Goal: Task Accomplishment & Management: Use online tool/utility

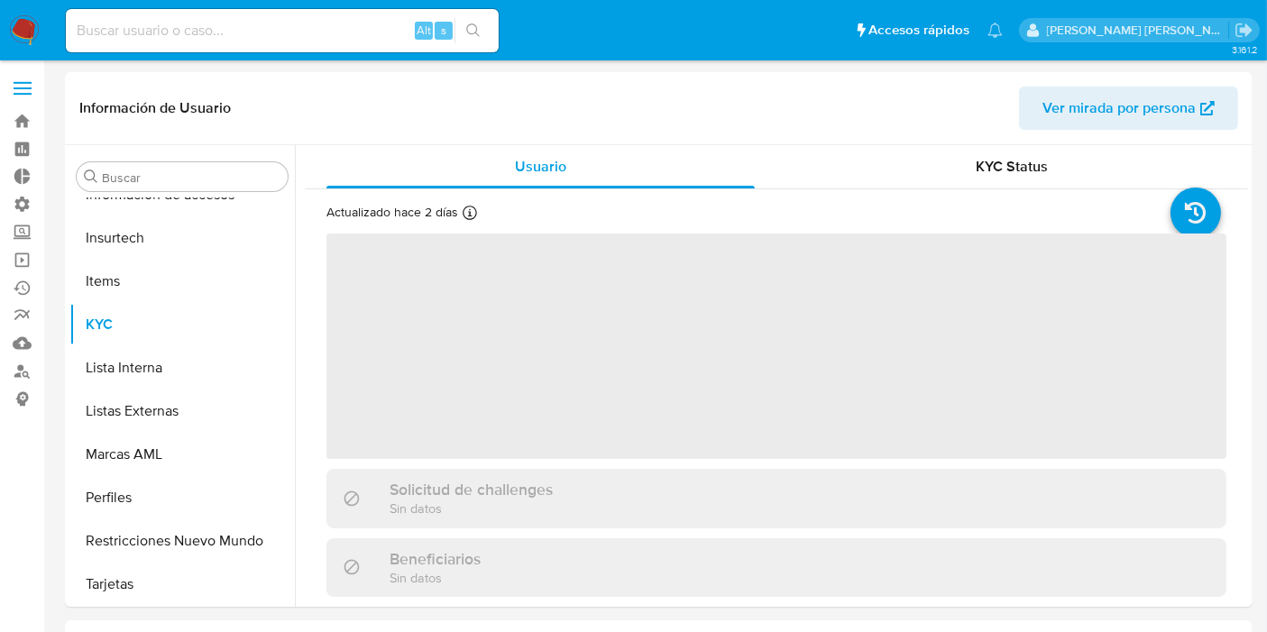
scroll to position [848, 0]
click at [224, 27] on input at bounding box center [282, 30] width 433 height 23
select select "10"
paste input "tfQ44ygrtbo0aPfh0oRB33Rh"
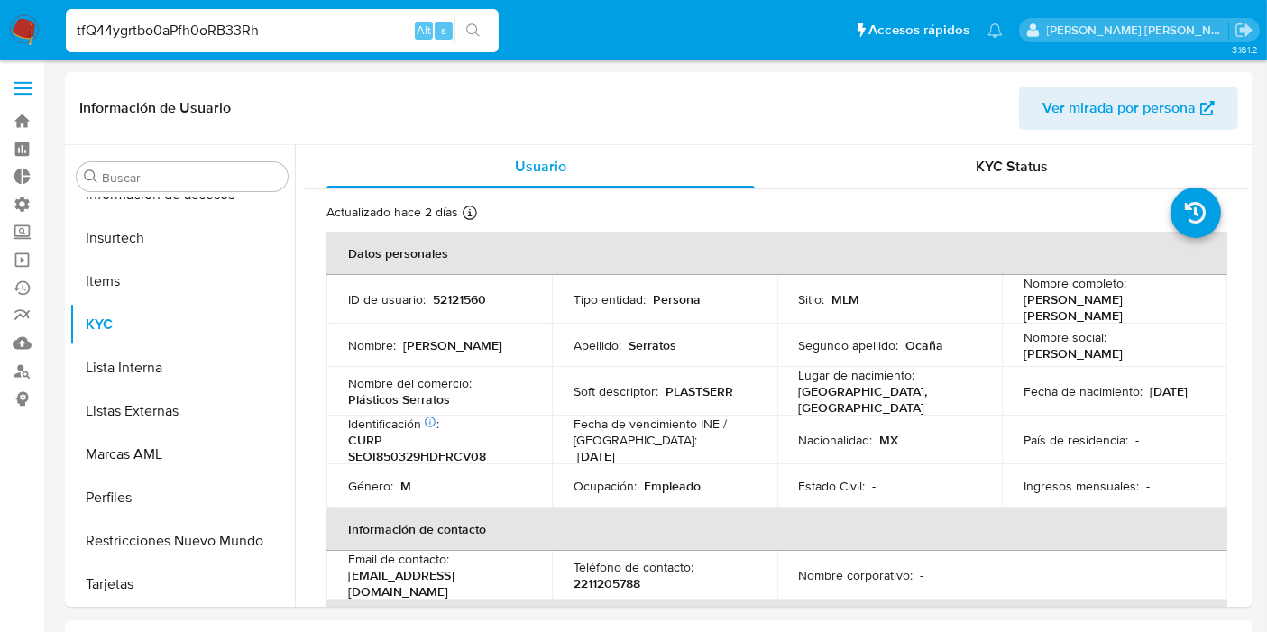
type input "tfQ44ygrtbo0aPfh0oRB33Rh"
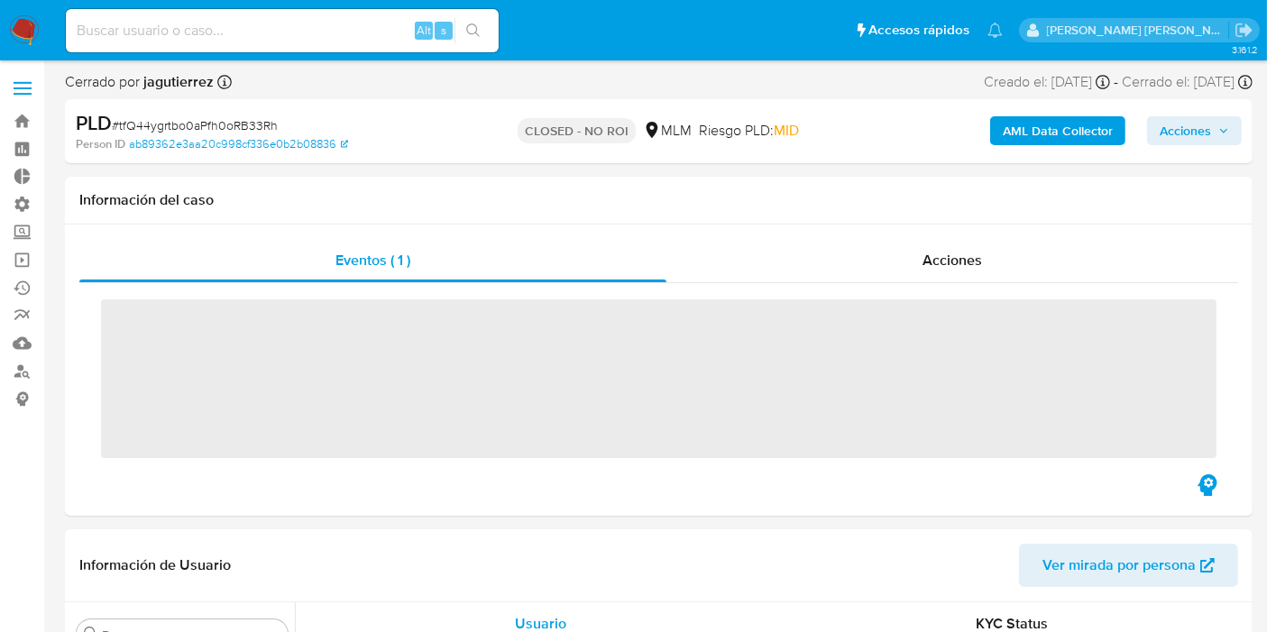
scroll to position [848, 0]
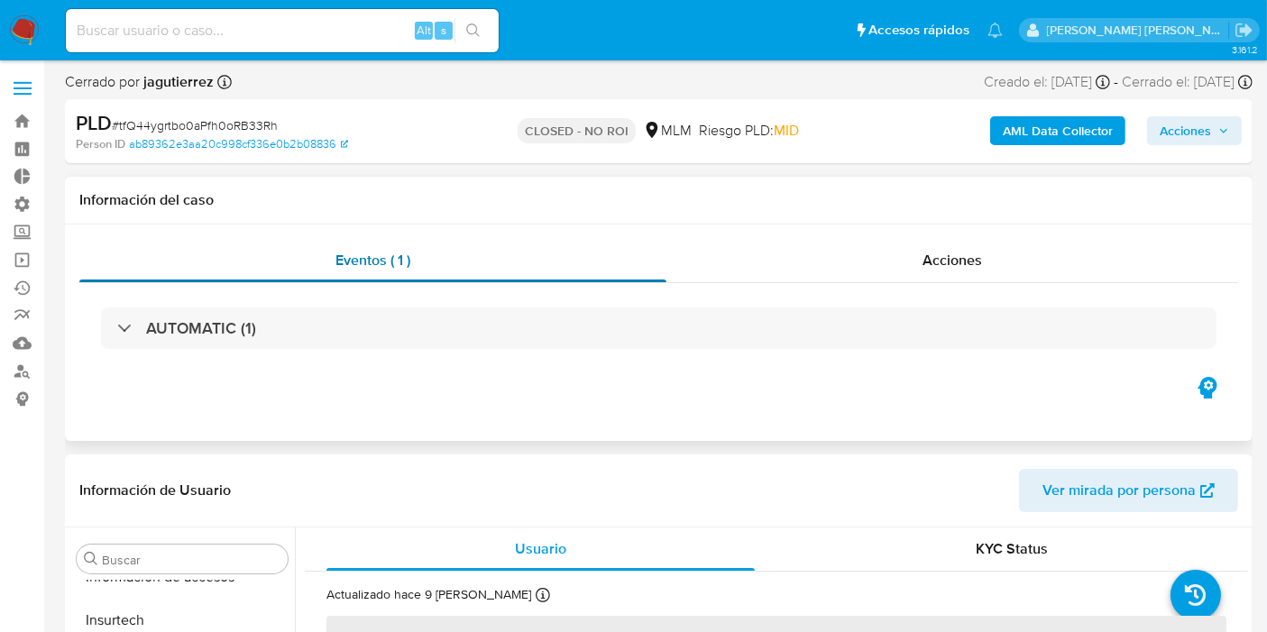
select select "10"
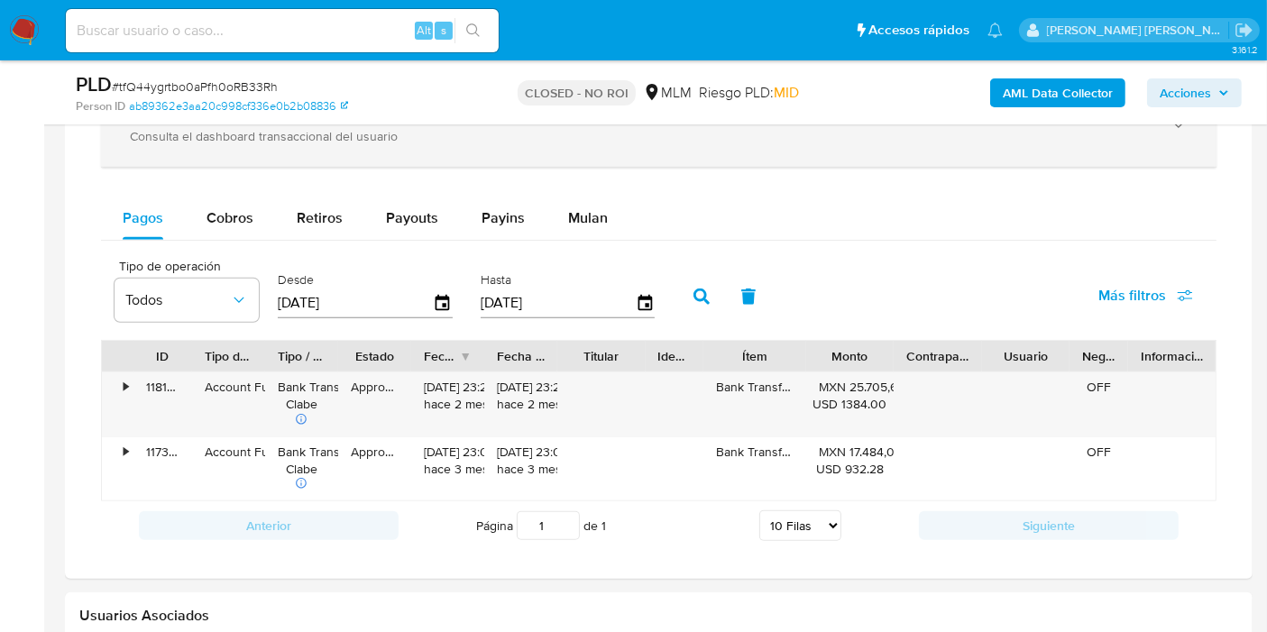
scroll to position [1402, 0]
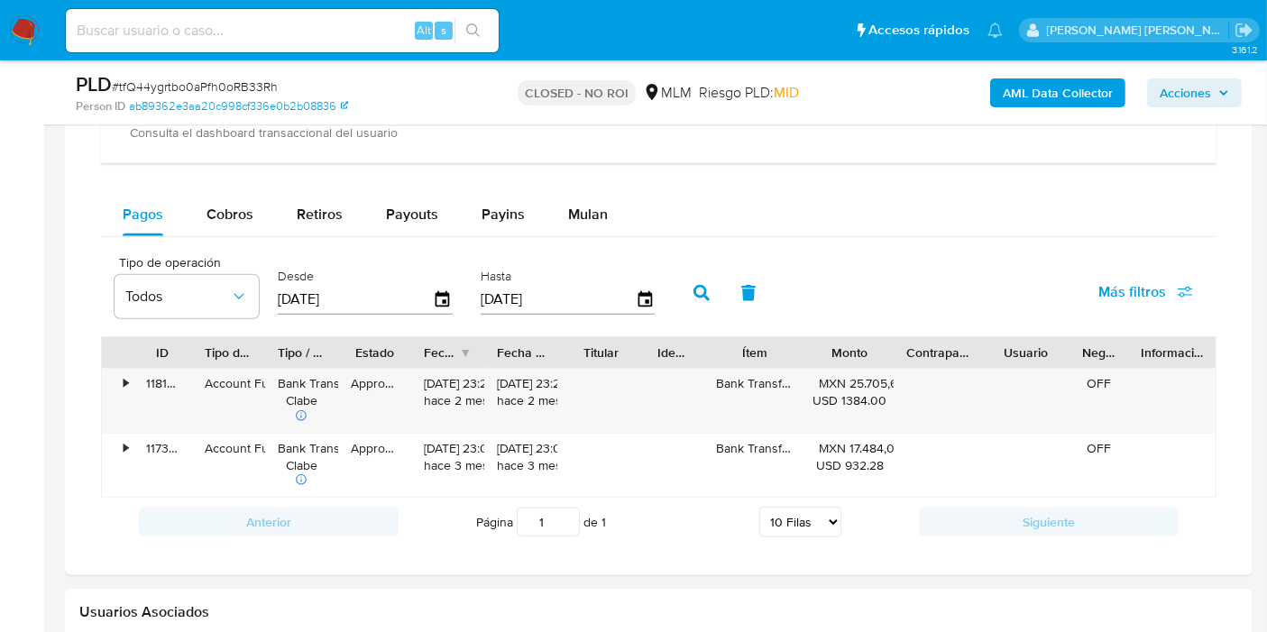
click at [325, 295] on input "[DATE]" at bounding box center [355, 299] width 155 height 29
click at [579, 220] on div "Mulan" at bounding box center [588, 214] width 40 height 43
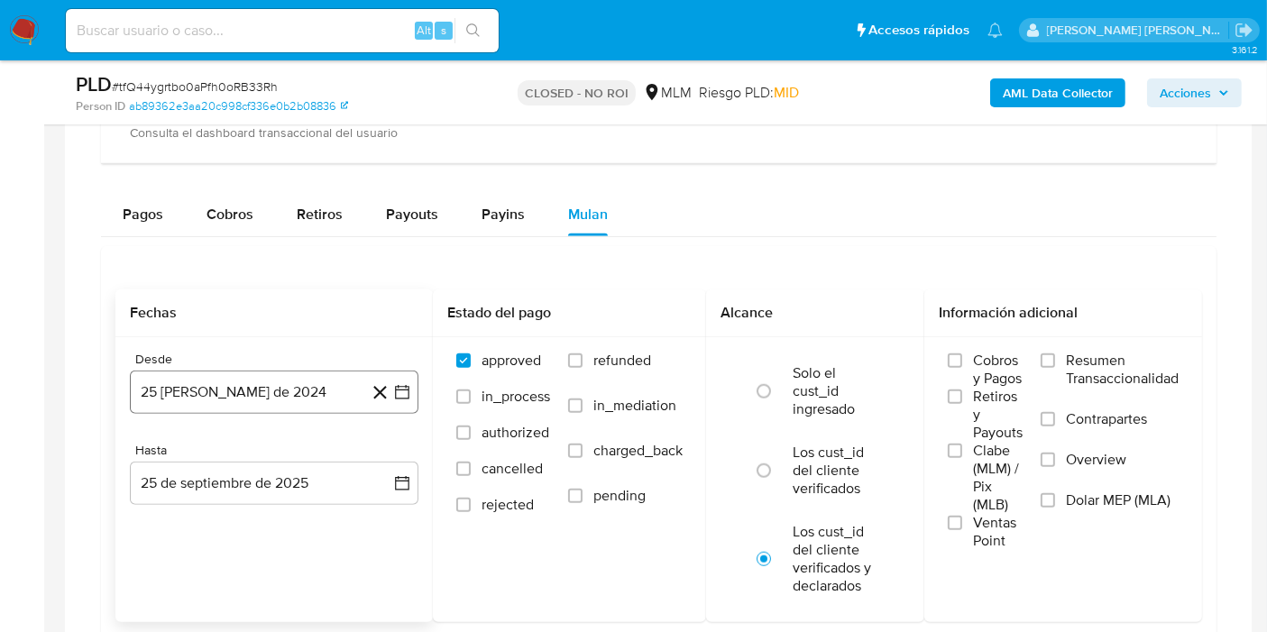
click at [309, 378] on button "25 [PERSON_NAME] de 2024" at bounding box center [274, 392] width 289 height 43
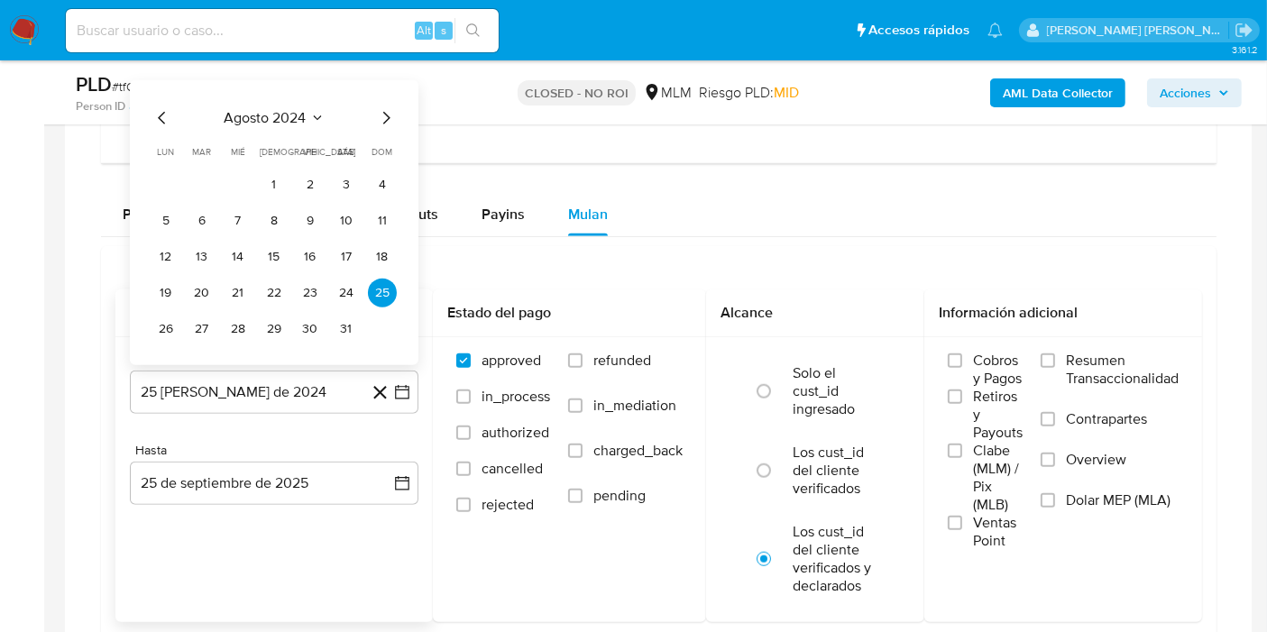
click at [380, 111] on icon "Mes siguiente" at bounding box center [386, 118] width 22 height 22
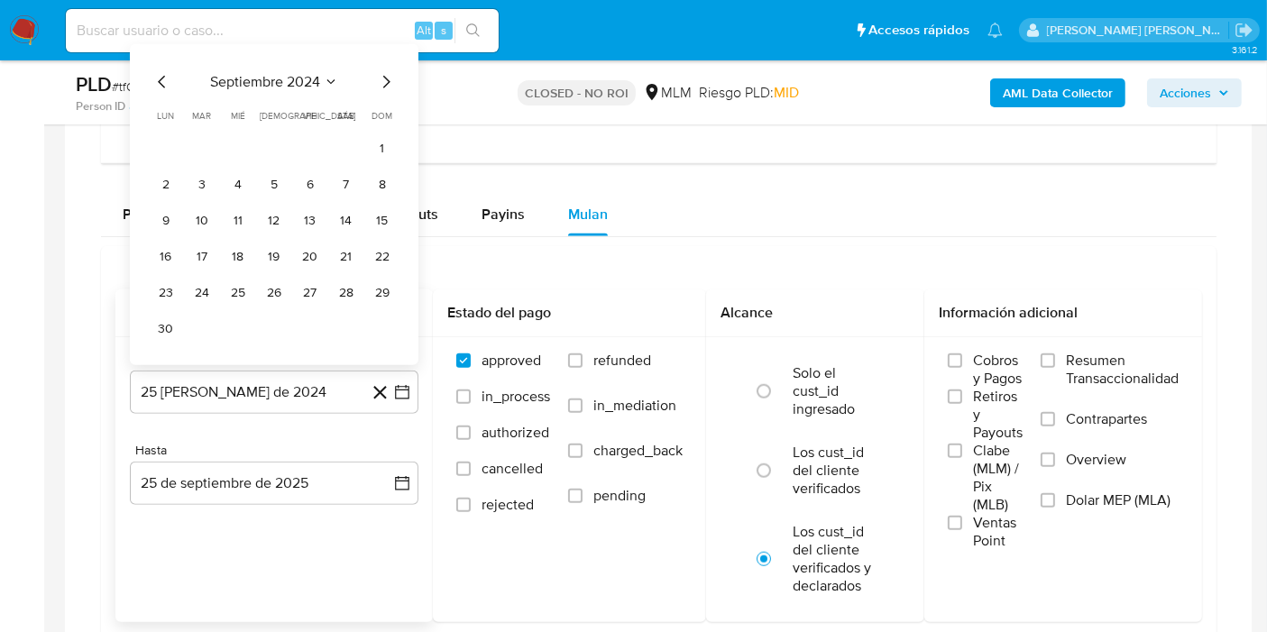
click at [389, 115] on span "dom" at bounding box center [382, 116] width 21 height 14
click at [394, 76] on icon "Mes siguiente" at bounding box center [386, 82] width 22 height 22
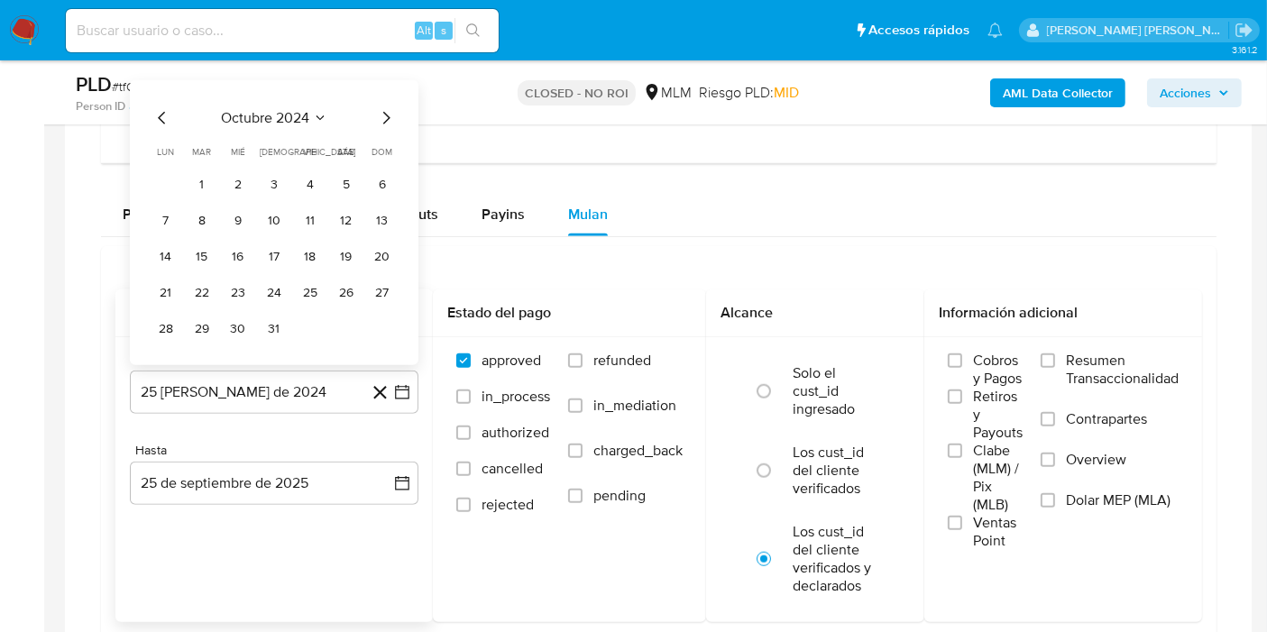
click at [383, 112] on icon "Mes siguiente" at bounding box center [386, 118] width 7 height 13
click at [388, 116] on icon "Mes siguiente" at bounding box center [386, 118] width 22 height 22
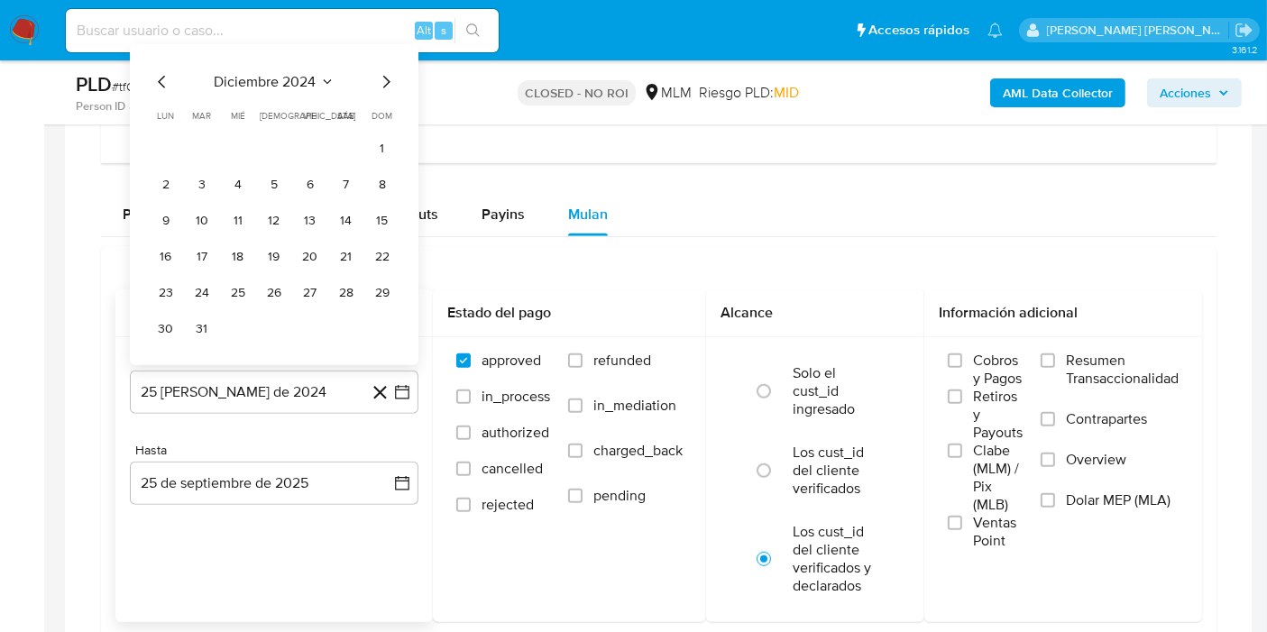
click at [388, 117] on span "dom" at bounding box center [382, 116] width 21 height 14
click at [394, 87] on icon "Mes siguiente" at bounding box center [386, 82] width 22 height 22
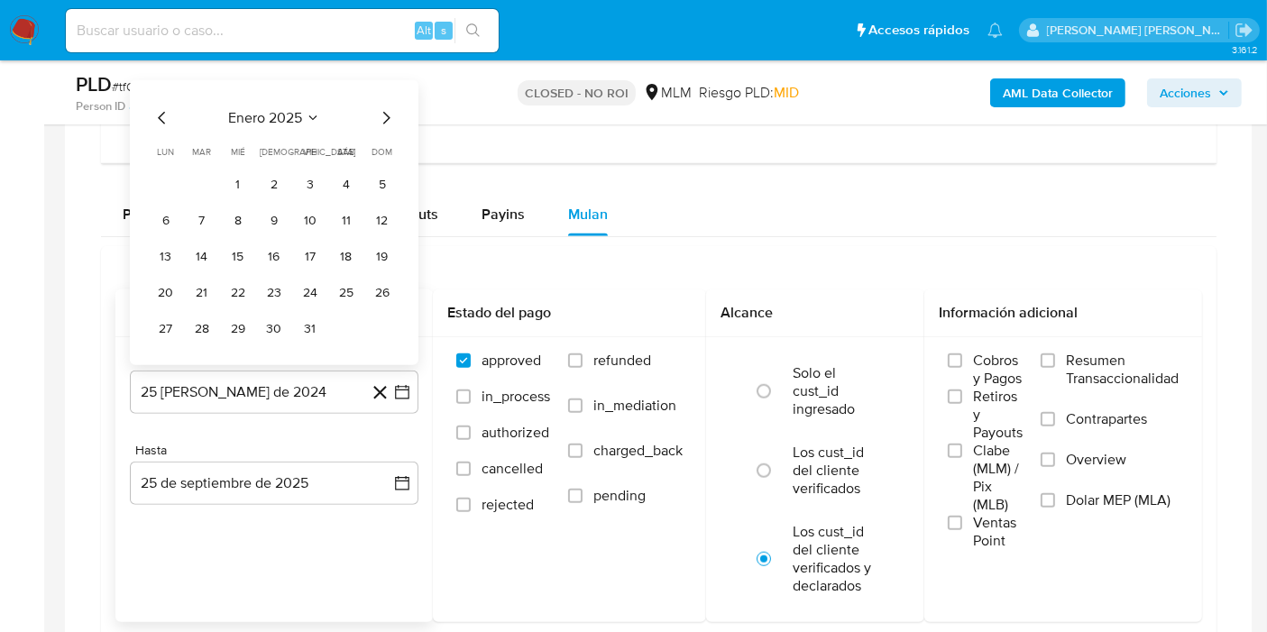
click at [387, 111] on icon "Mes siguiente" at bounding box center [386, 118] width 22 height 22
click at [387, 112] on icon "Mes siguiente" at bounding box center [386, 118] width 7 height 13
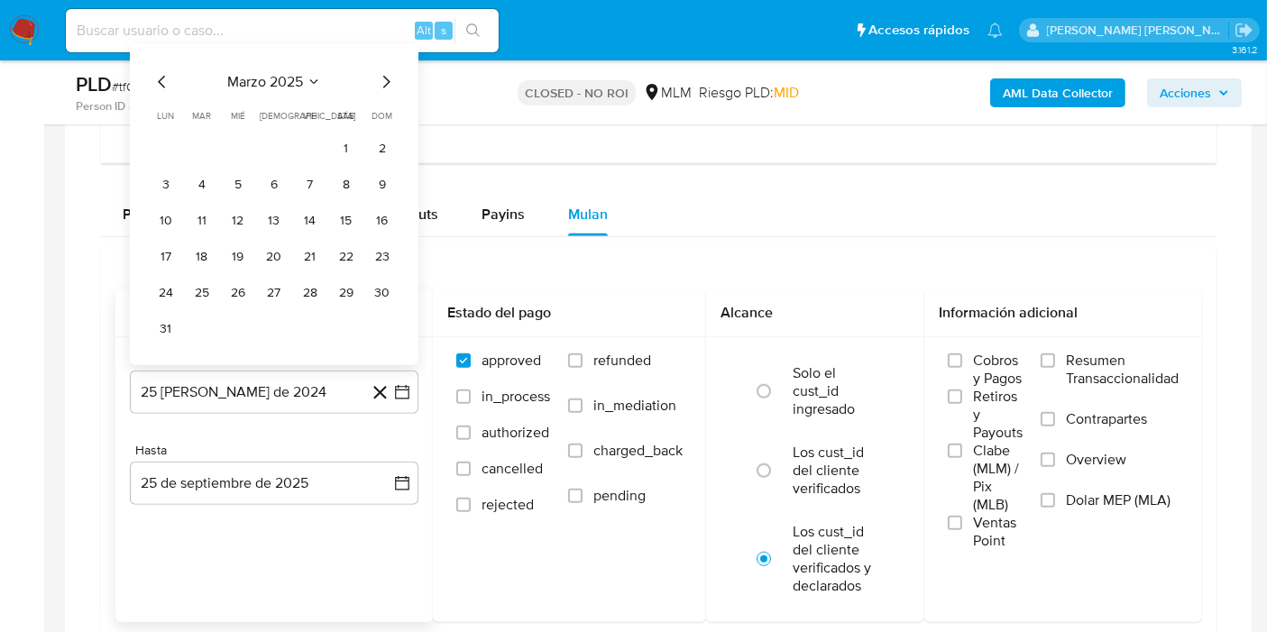
click at [391, 73] on icon "Mes siguiente" at bounding box center [386, 82] width 22 height 22
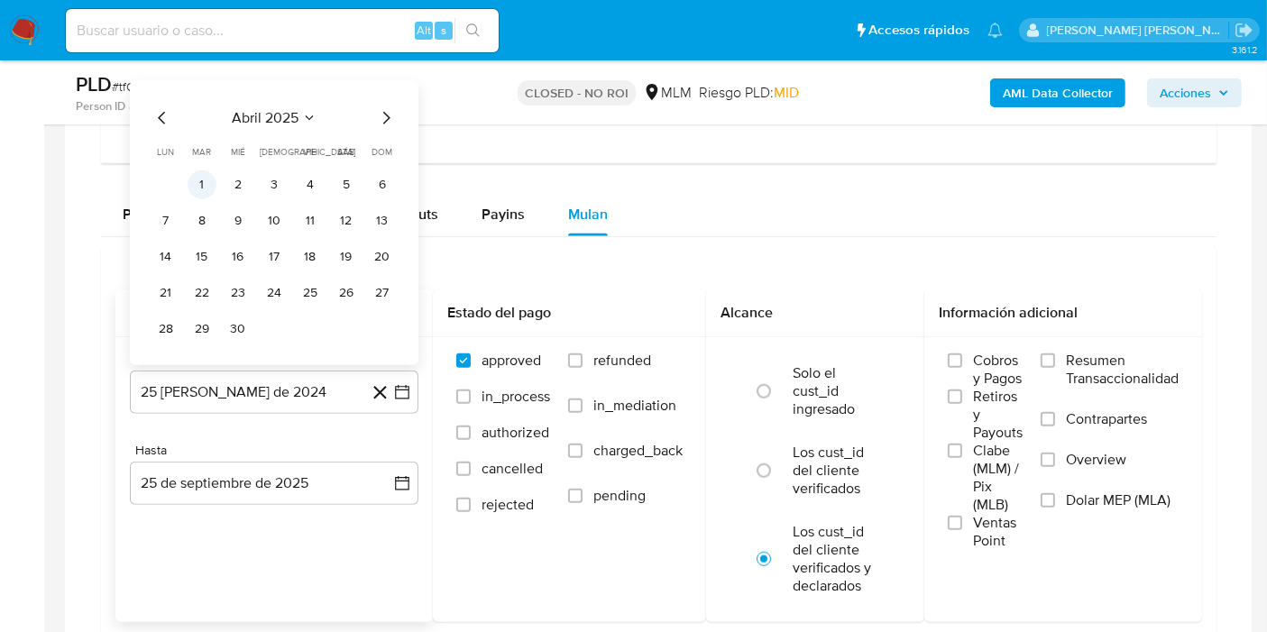
click at [201, 182] on button "1" at bounding box center [202, 184] width 29 height 29
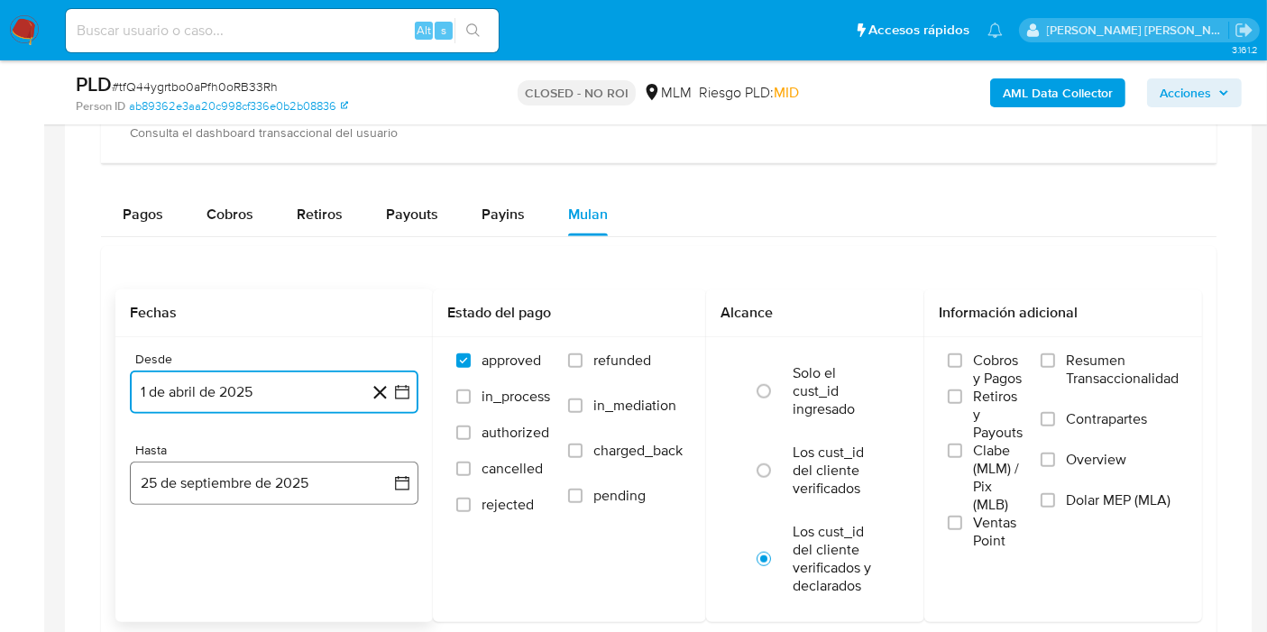
click at [250, 492] on button "25 de septiembre de 2025" at bounding box center [274, 483] width 289 height 43
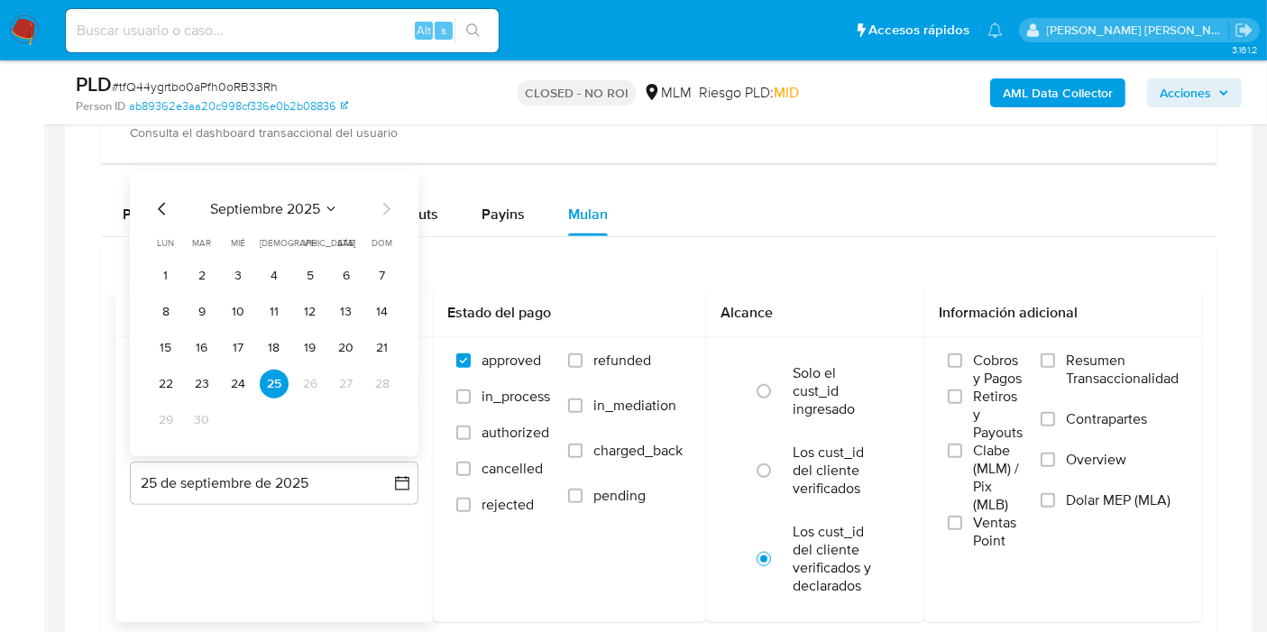
click at [162, 205] on icon "Mes anterior" at bounding box center [162, 209] width 22 height 22
click at [276, 421] on button "31" at bounding box center [274, 420] width 29 height 29
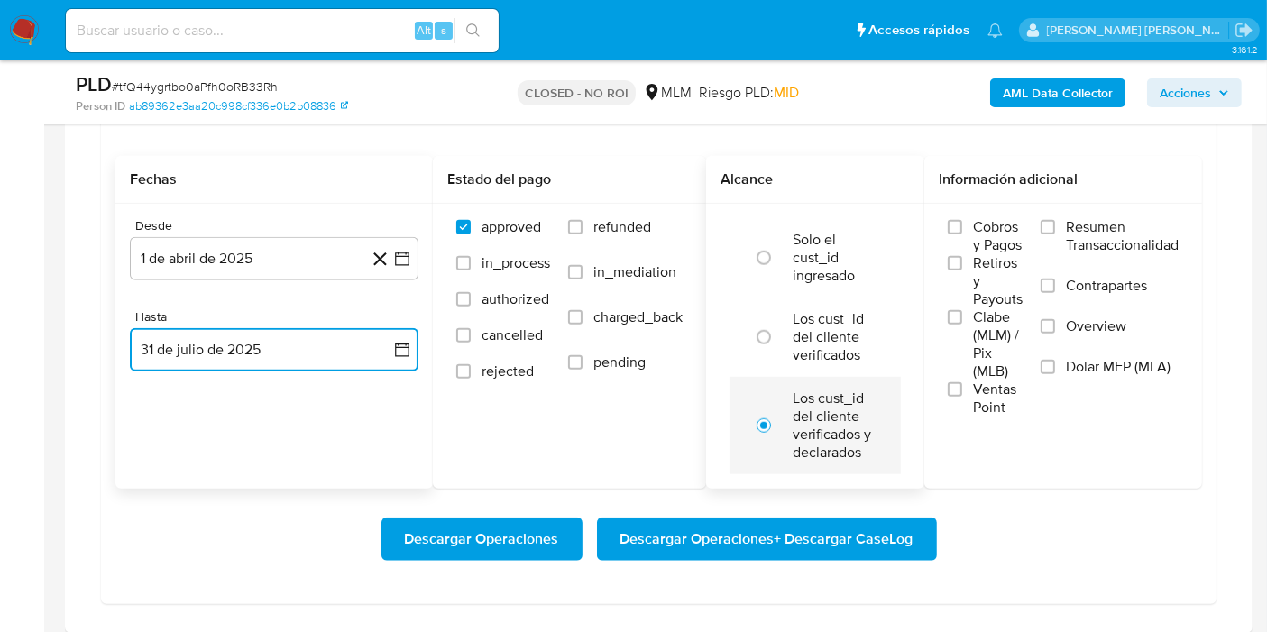
scroll to position [1602, 0]
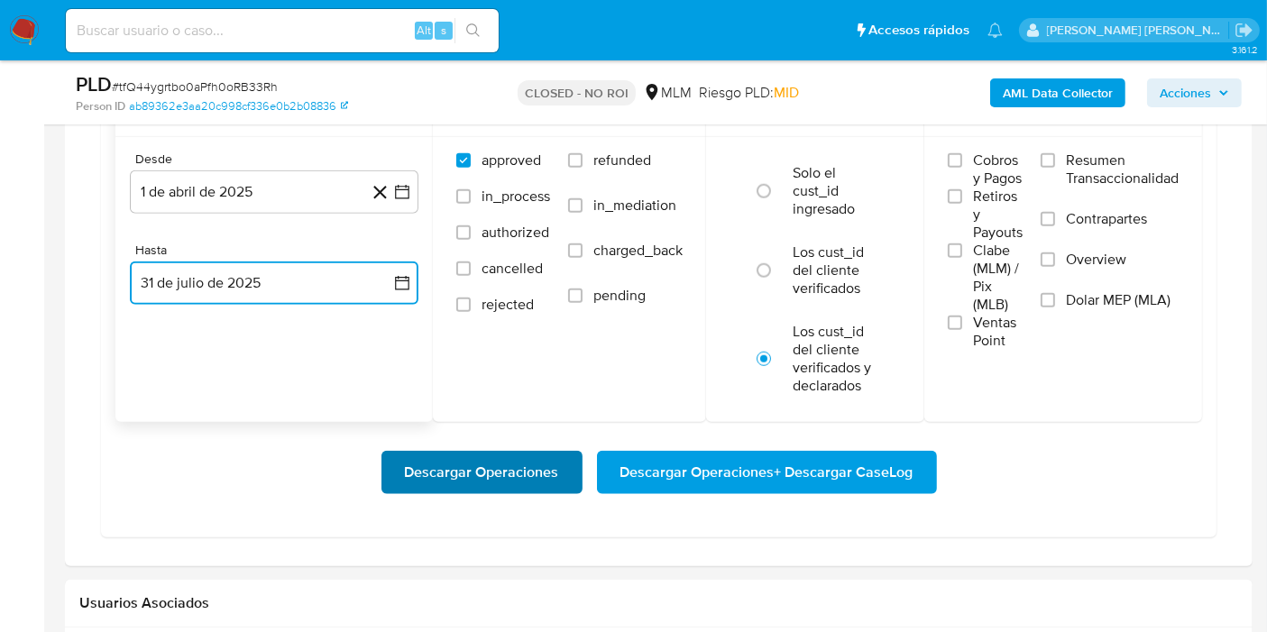
click at [523, 472] on span "Descargar Operaciones" at bounding box center [482, 473] width 154 height 40
